Goal: Transaction & Acquisition: Purchase product/service

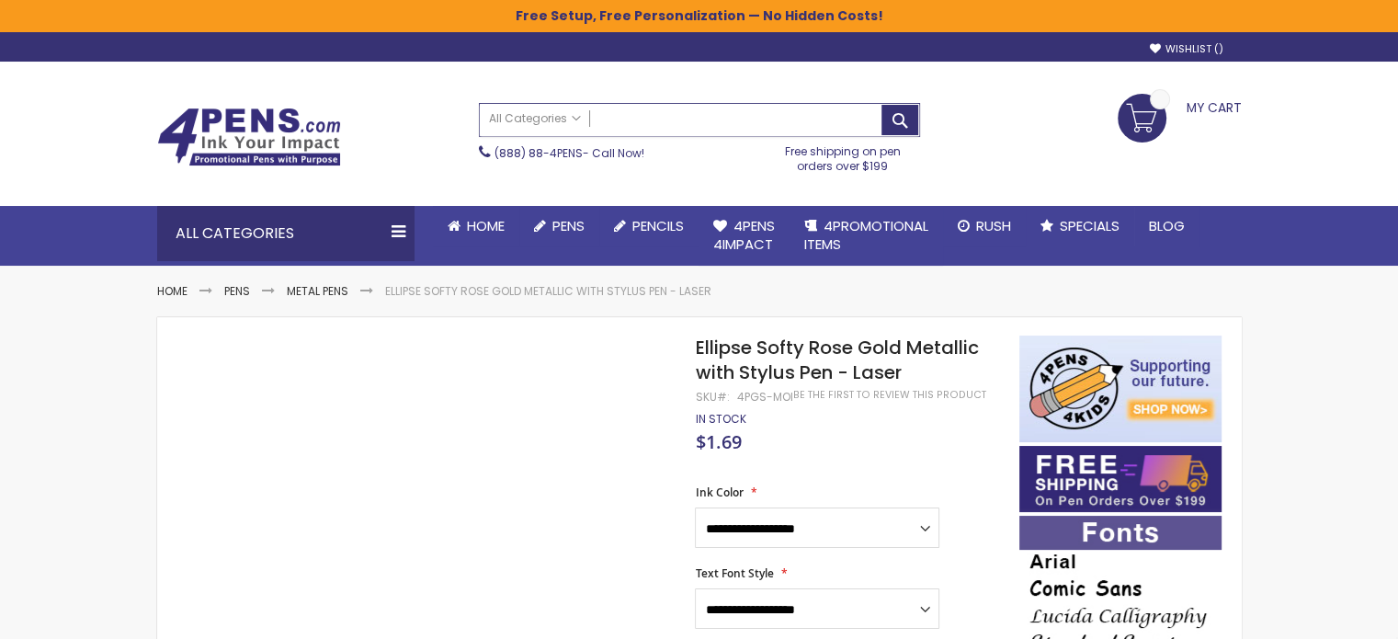
click at [672, 119] on input "Search" at bounding box center [699, 120] width 439 height 32
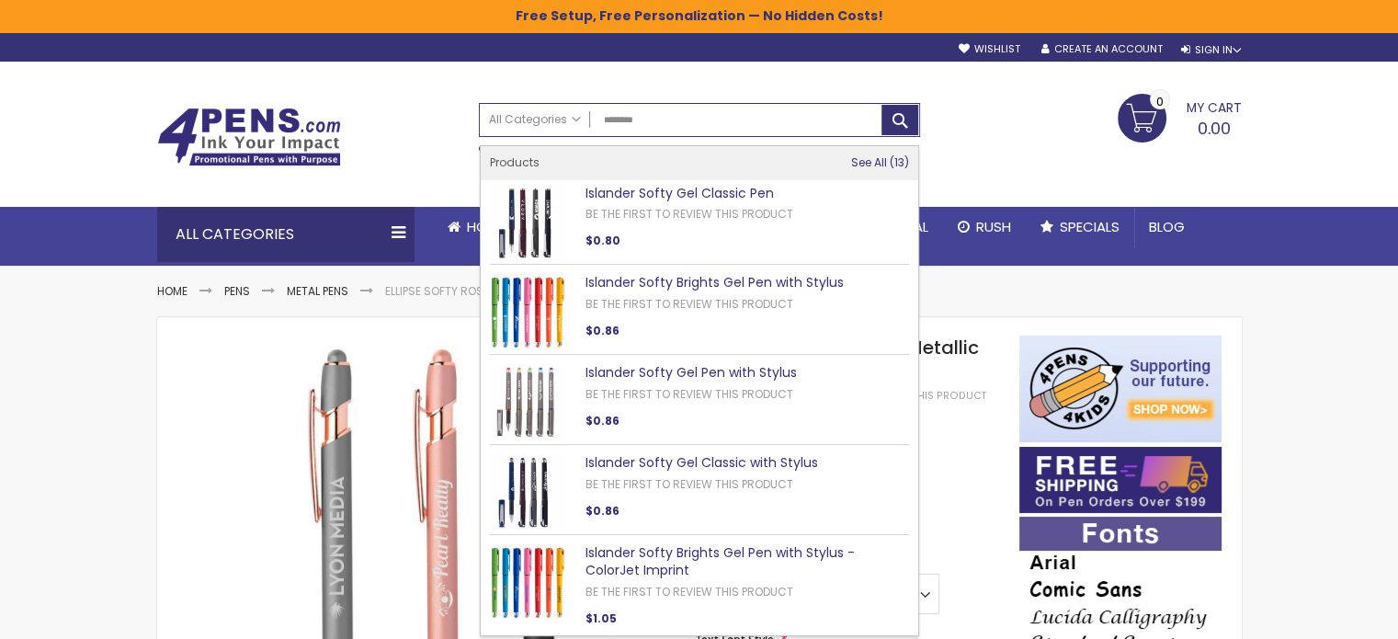
click at [876, 165] on span "See All" at bounding box center [869, 162] width 36 height 16
type input "********"
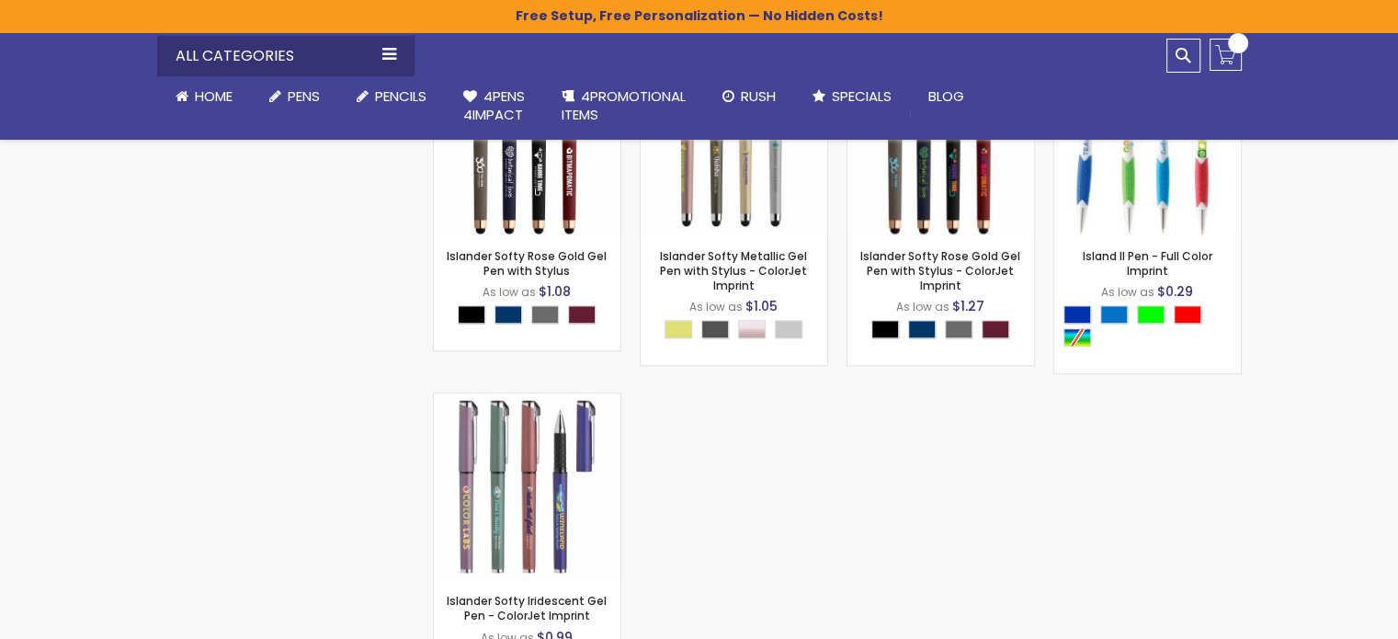
scroll to position [1287, 0]
